Goal: Task Accomplishment & Management: Manage account settings

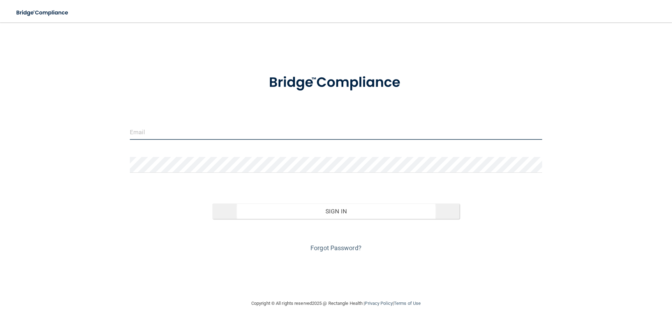
type input "[EMAIL_ADDRESS][PERSON_NAME][DOMAIN_NAME]"
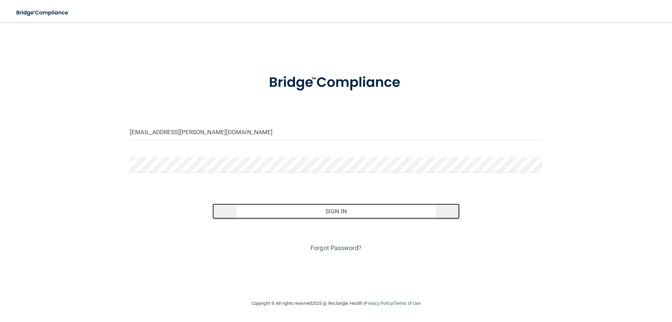
click at [298, 209] on button "Sign In" at bounding box center [337, 210] width 248 height 15
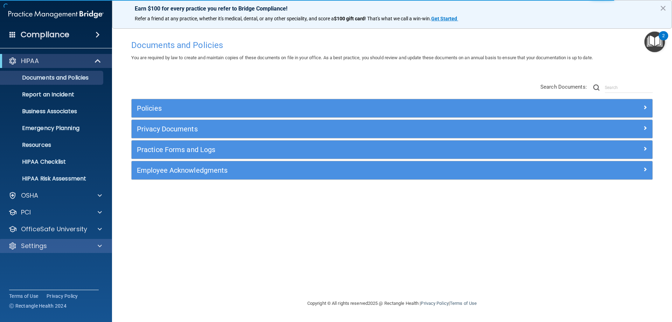
click at [70, 251] on div "Settings" at bounding box center [56, 246] width 112 height 14
click at [105, 247] on div at bounding box center [99, 246] width 18 height 8
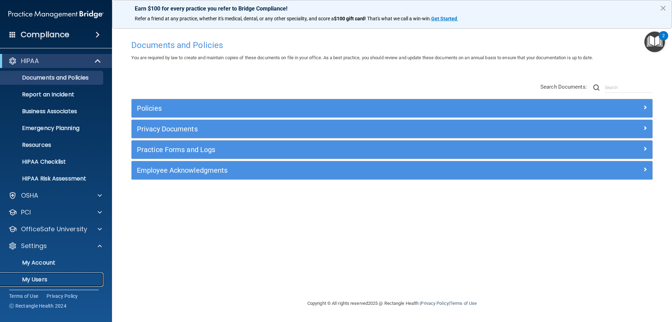
click at [35, 281] on p "My Users" at bounding box center [53, 279] width 96 height 7
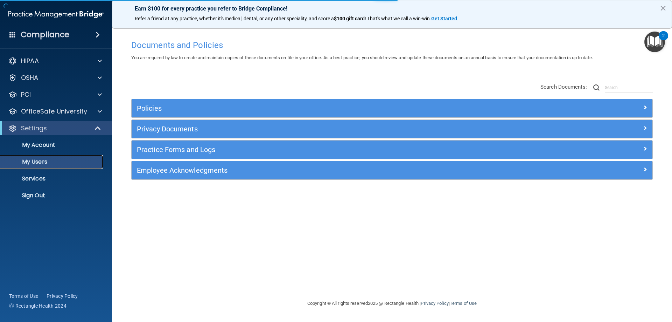
select select "20"
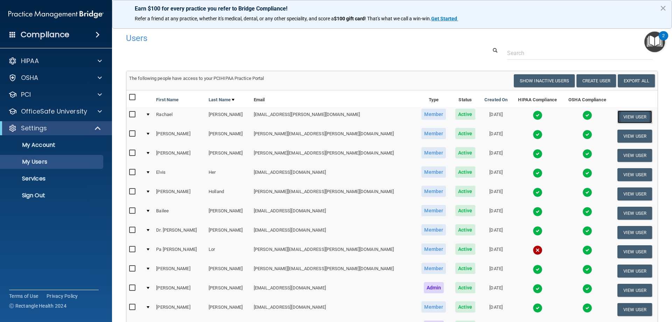
click at [618, 112] on button "View User" at bounding box center [635, 116] width 35 height 13
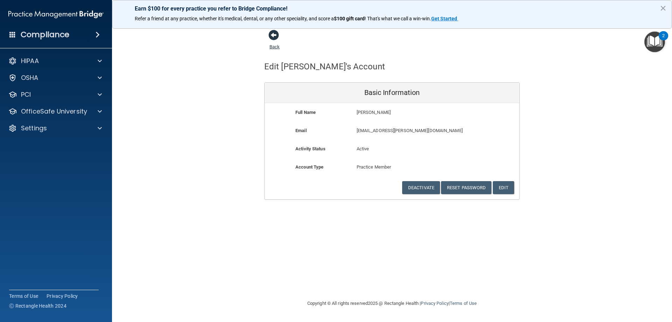
click at [275, 34] on span at bounding box center [274, 35] width 11 height 11
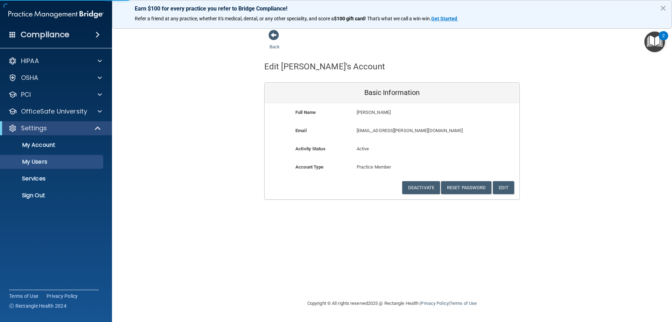
click at [654, 43] on img "Open Resource Center, 2 new notifications" at bounding box center [655, 42] width 21 height 21
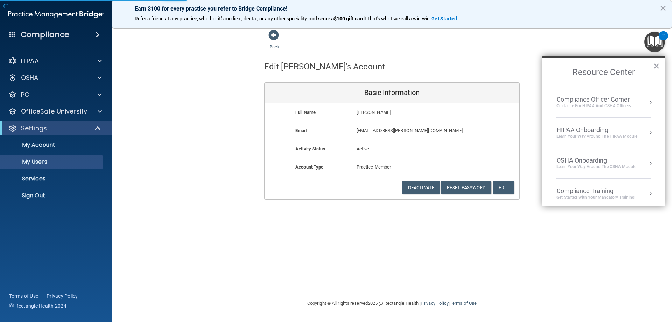
select select "20"
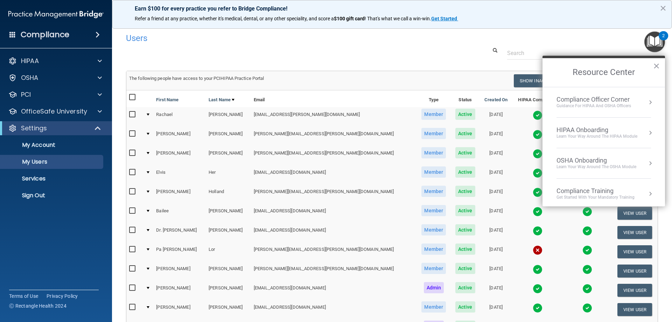
scroll to position [100, 0]
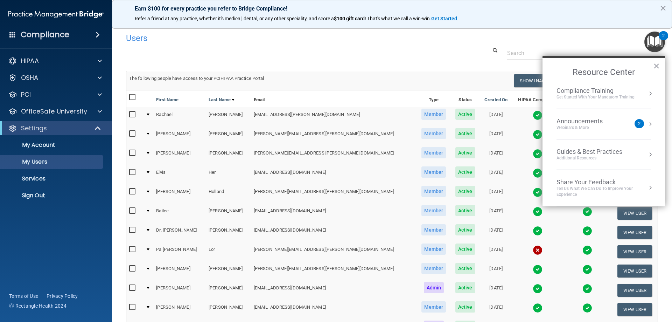
click at [658, 63] on button "×" at bounding box center [657, 65] width 7 height 11
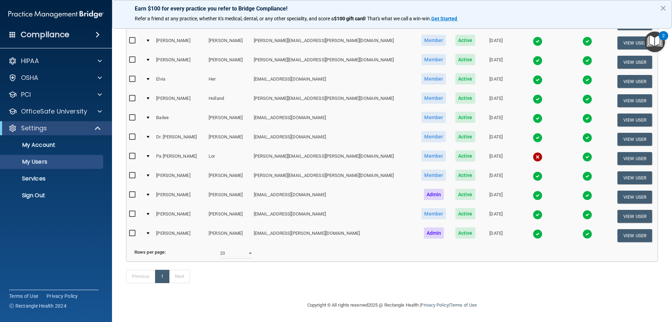
scroll to position [69, 0]
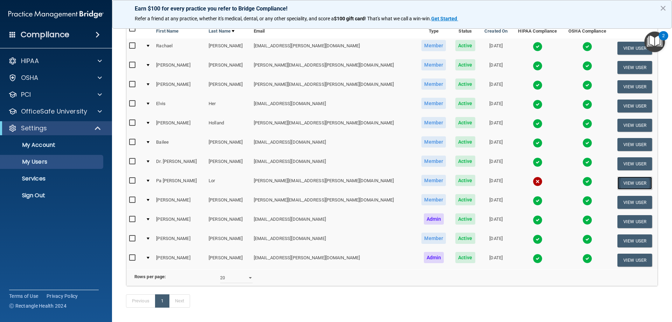
click at [621, 186] on button "View User" at bounding box center [635, 183] width 35 height 13
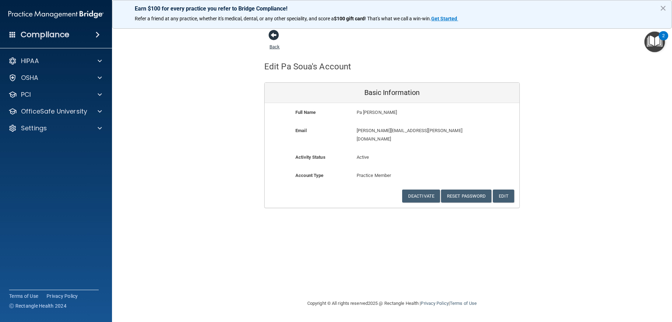
click at [277, 39] on span at bounding box center [274, 35] width 11 height 11
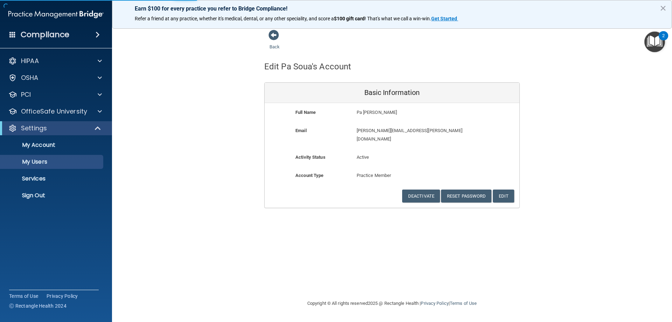
select select "20"
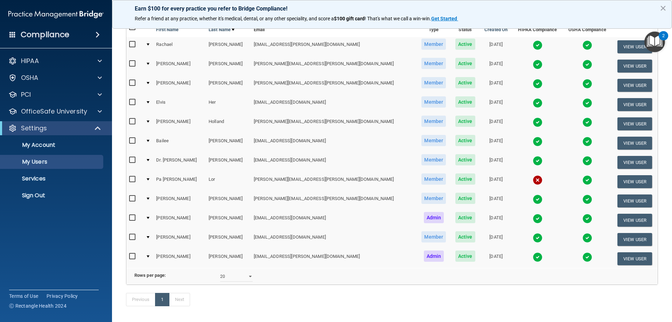
scroll to position [104, 0]
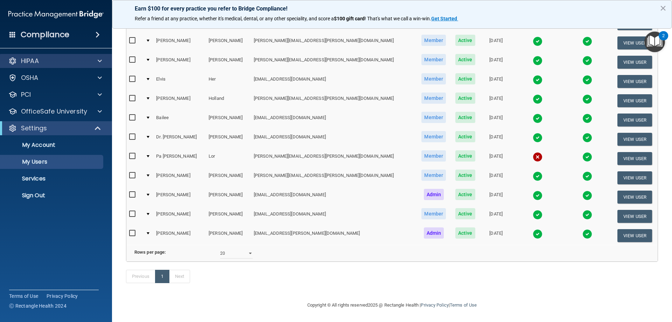
click at [56, 65] on div "HIPAA" at bounding box center [56, 61] width 112 height 14
click at [98, 62] on span at bounding box center [100, 61] width 4 height 8
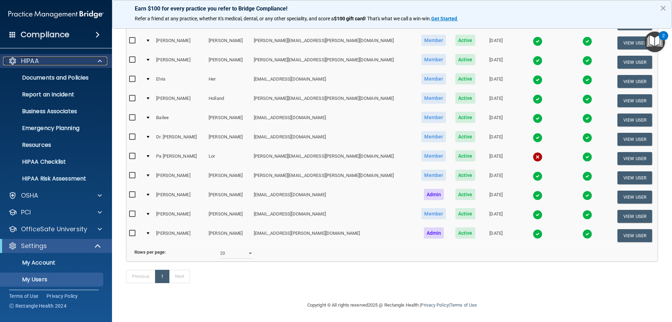
click at [96, 63] on div at bounding box center [99, 61] width 18 height 8
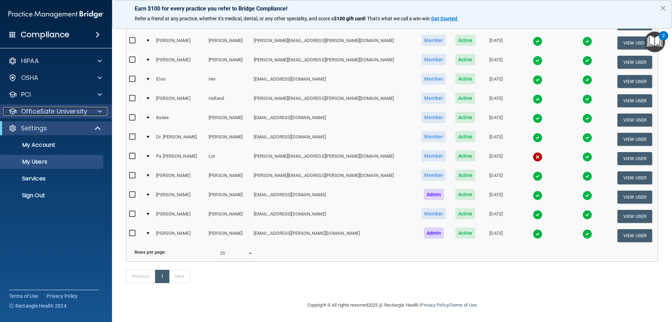
click at [98, 111] on span at bounding box center [100, 111] width 4 height 8
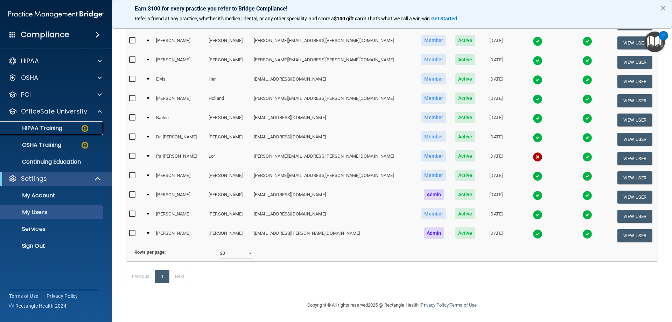
click at [58, 127] on p "HIPAA Training" at bounding box center [34, 128] width 58 height 7
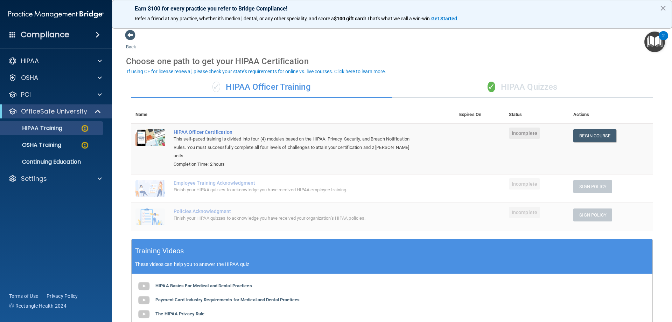
click at [450, 81] on div "✓ HIPAA Quizzes" at bounding box center [522, 87] width 261 height 21
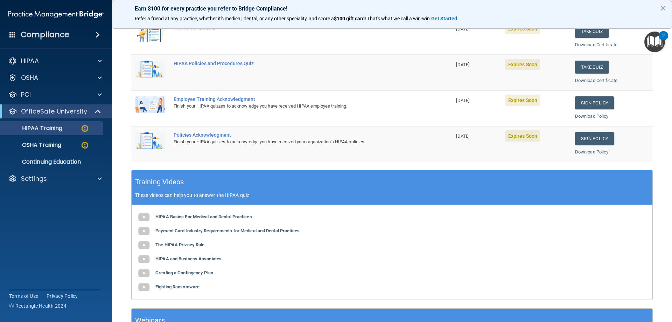
scroll to position [206, 0]
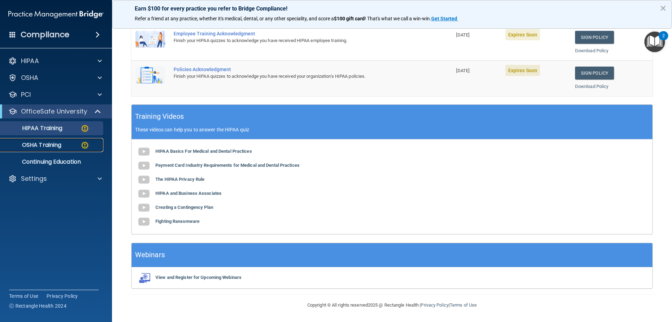
click at [75, 144] on div "OSHA Training" at bounding box center [53, 144] width 96 height 7
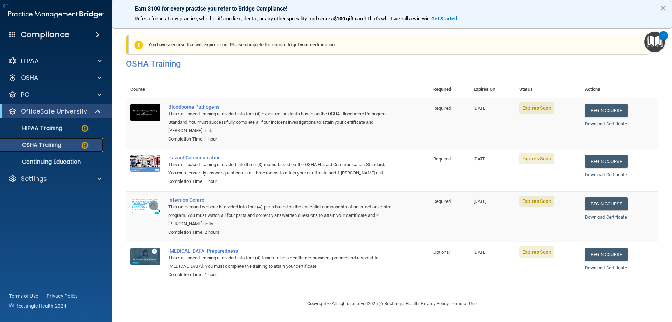
scroll to position [9, 0]
